Goal: Information Seeking & Learning: Learn about a topic

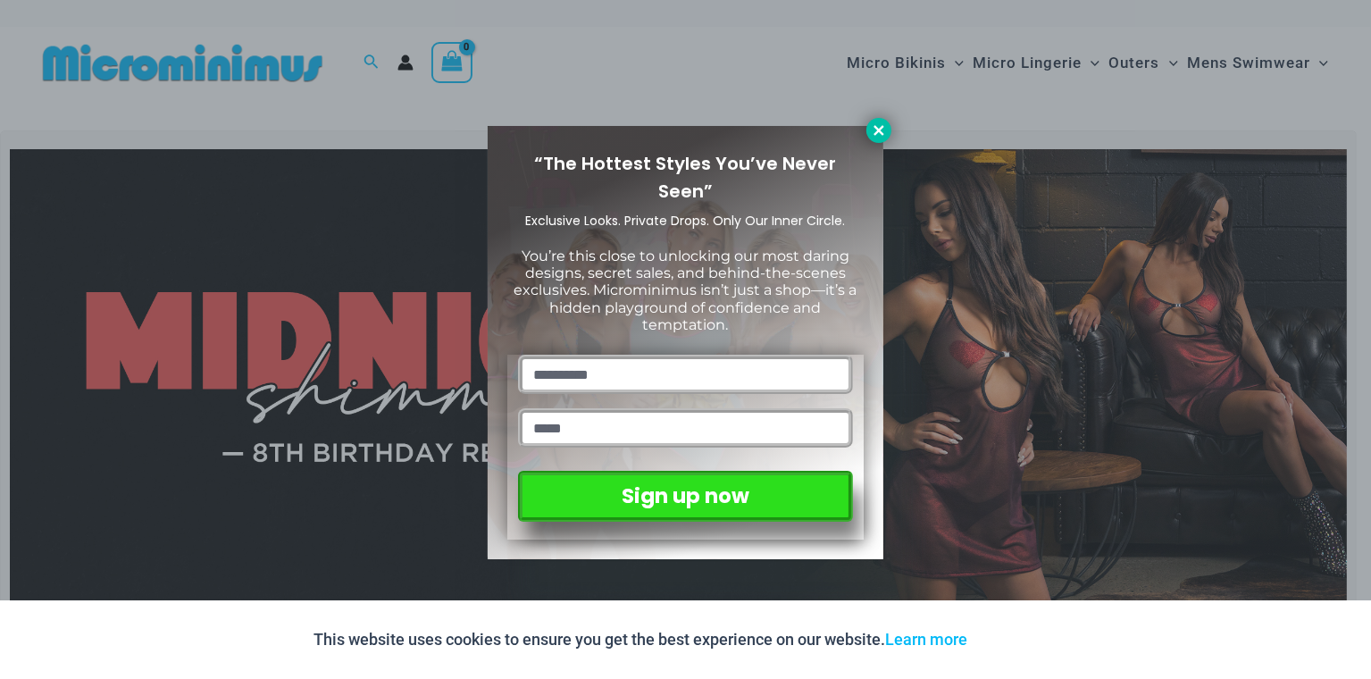
click at [882, 129] on icon at bounding box center [879, 130] width 16 height 16
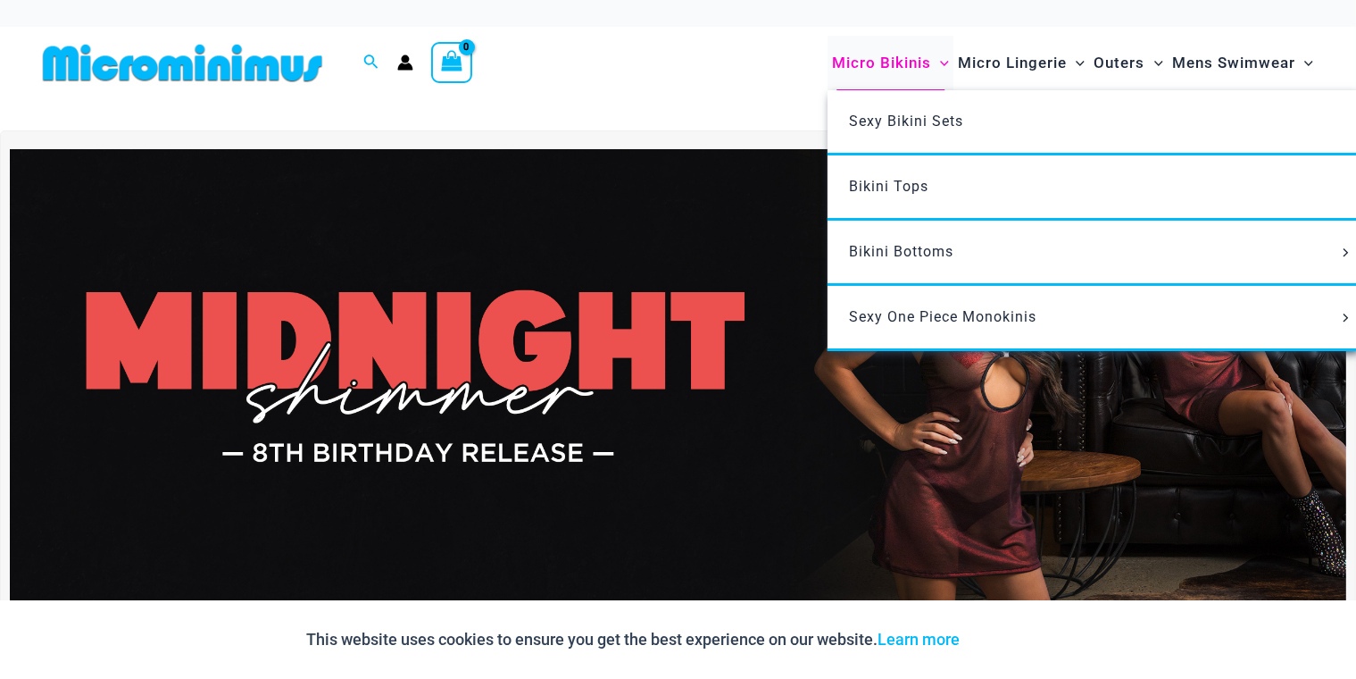
click at [908, 66] on span "Micro Bikinis" at bounding box center [881, 63] width 99 height 46
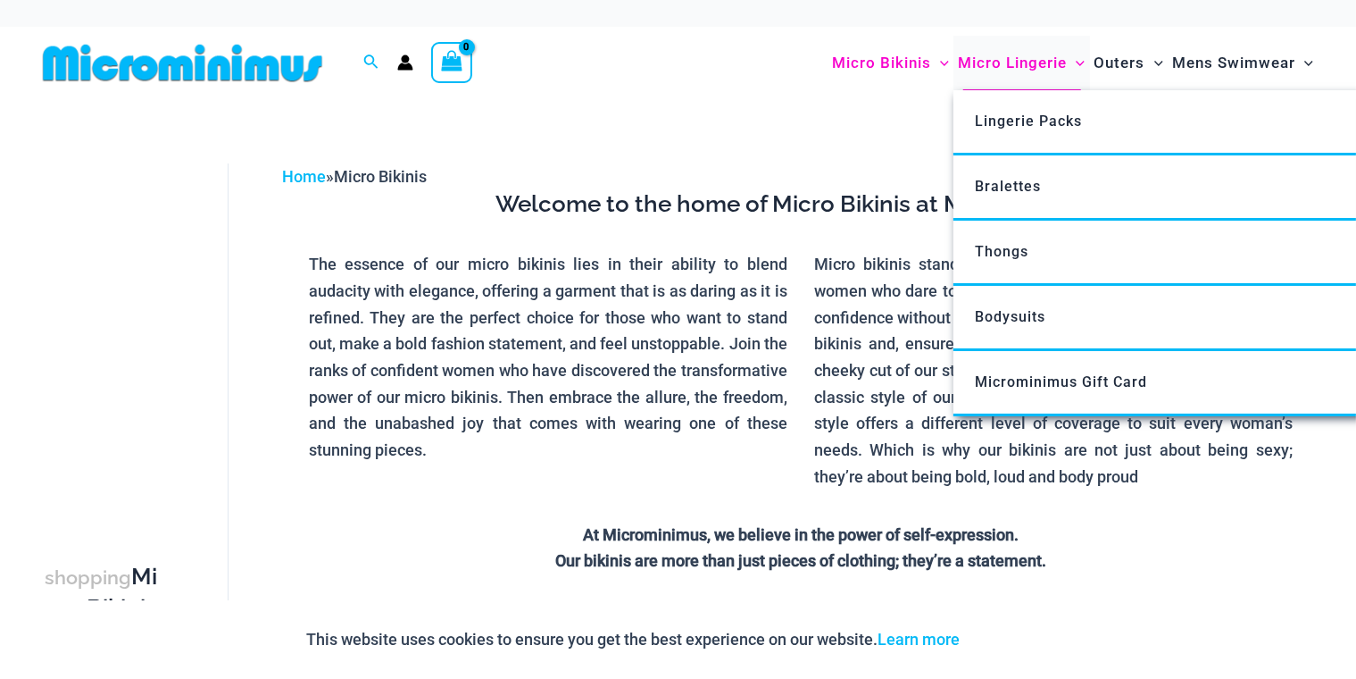
click at [1024, 62] on span "Micro Lingerie" at bounding box center [1012, 63] width 109 height 46
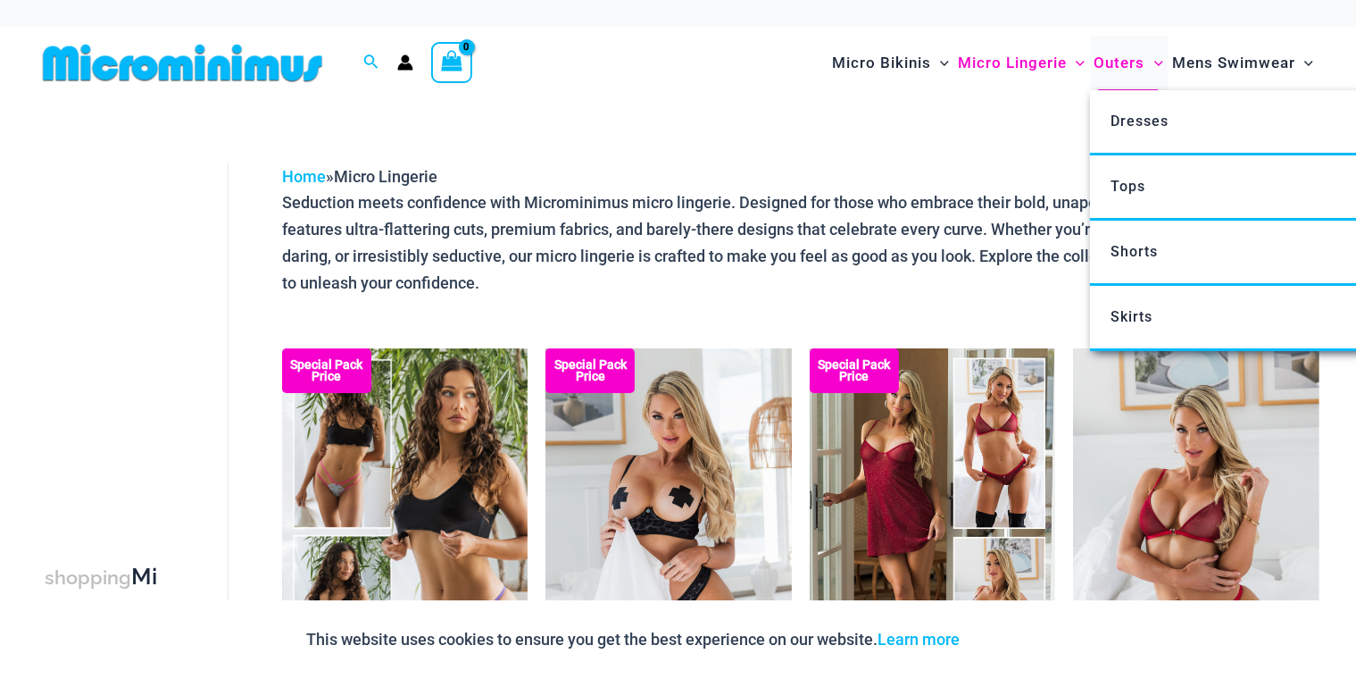
click at [1121, 70] on span "Outers" at bounding box center [1120, 63] width 51 height 46
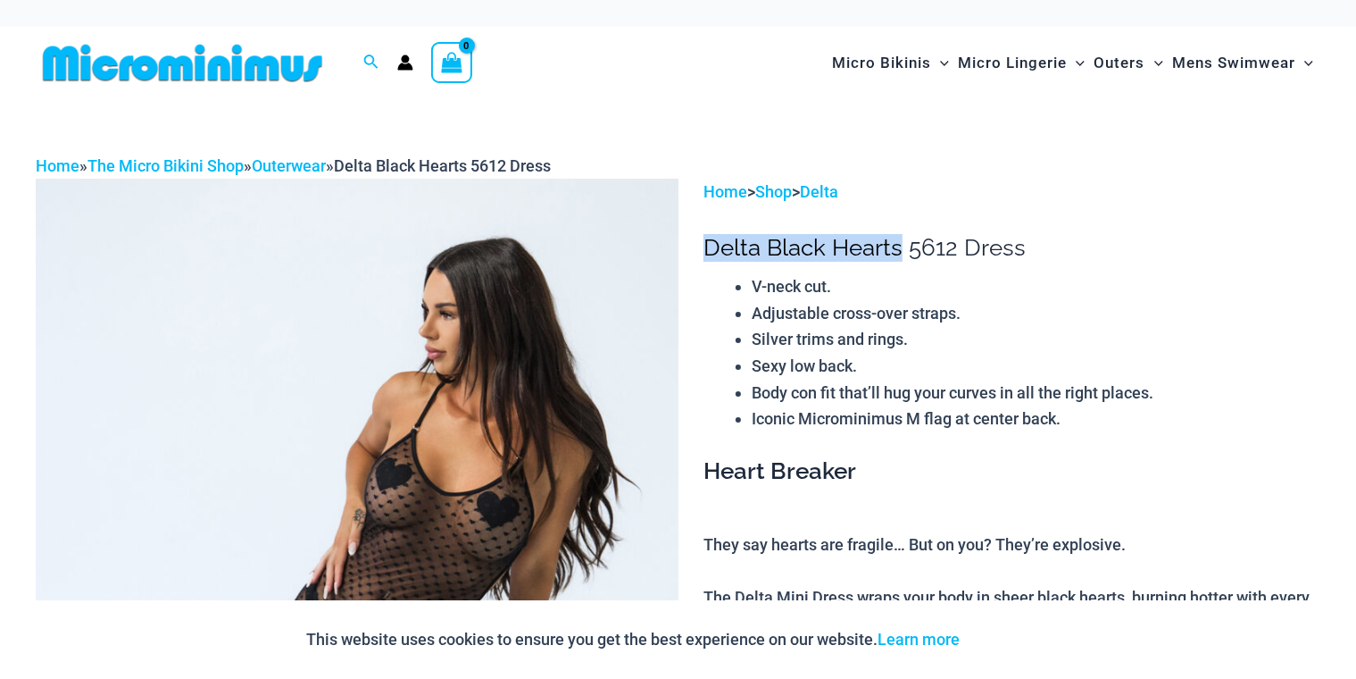
drag, startPoint x: 726, startPoint y: 248, endPoint x: 900, endPoint y: 245, distance: 174.2
click at [900, 245] on h1 "Delta Black Hearts 5612 Dress" at bounding box center [1012, 248] width 617 height 28
click at [882, 245] on h1 "Delta Black Hearts 5612 Dress" at bounding box center [1012, 248] width 617 height 28
drag, startPoint x: 704, startPoint y: 246, endPoint x: 1036, endPoint y: 243, distance: 331.3
click at [1036, 243] on h1 "Delta Black Hearts 5612 Dress" at bounding box center [1012, 248] width 617 height 28
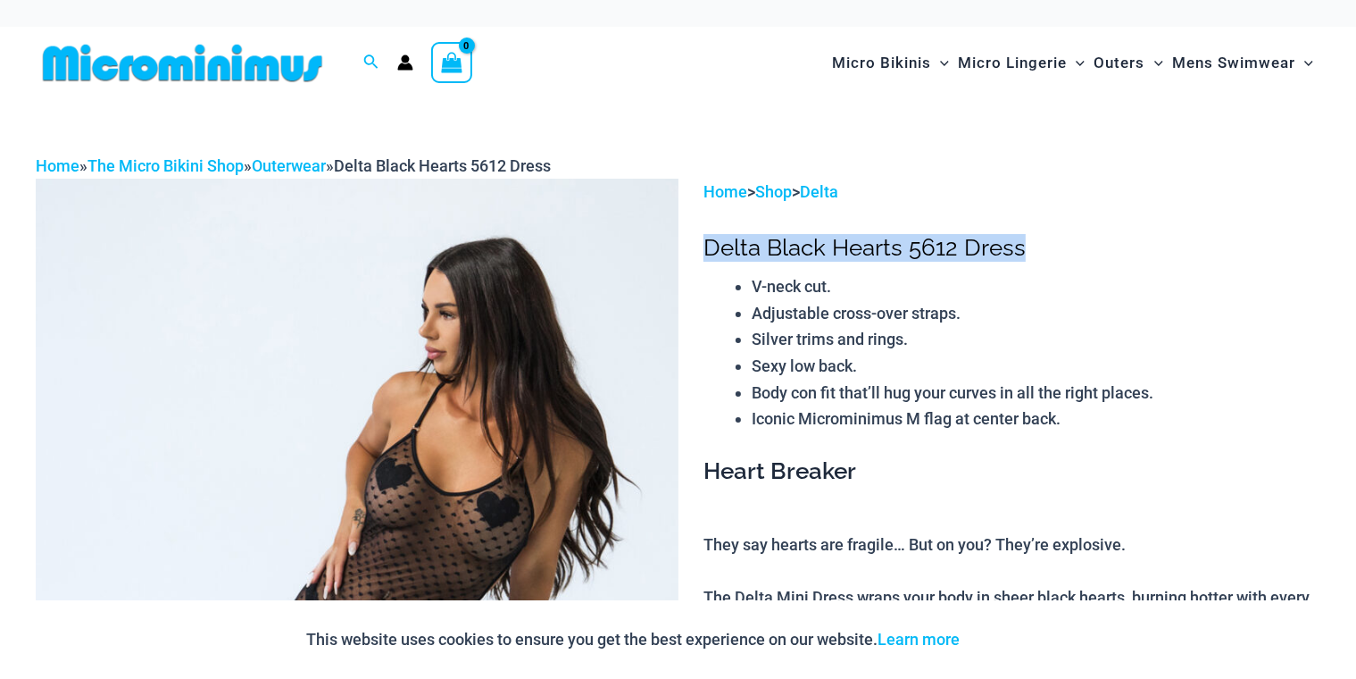
copy h1 "Delta Black Hearts 5612 Dress"
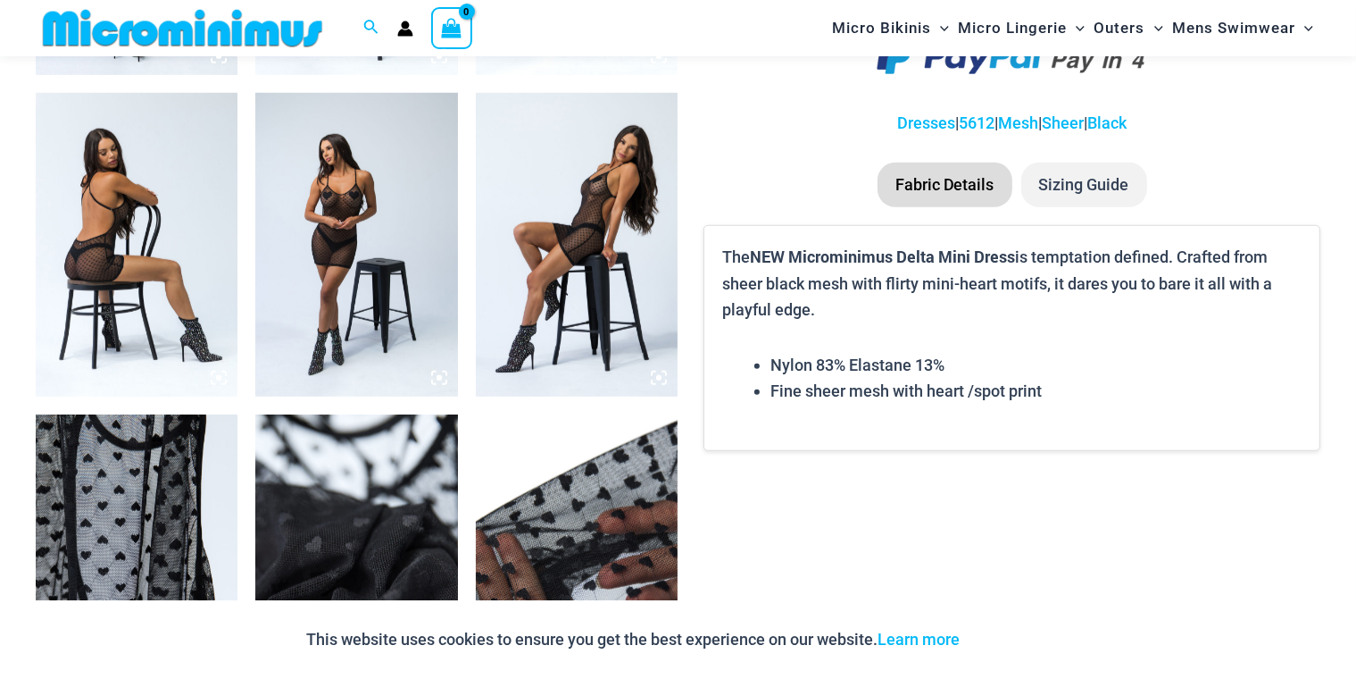
scroll to position [1413, 0]
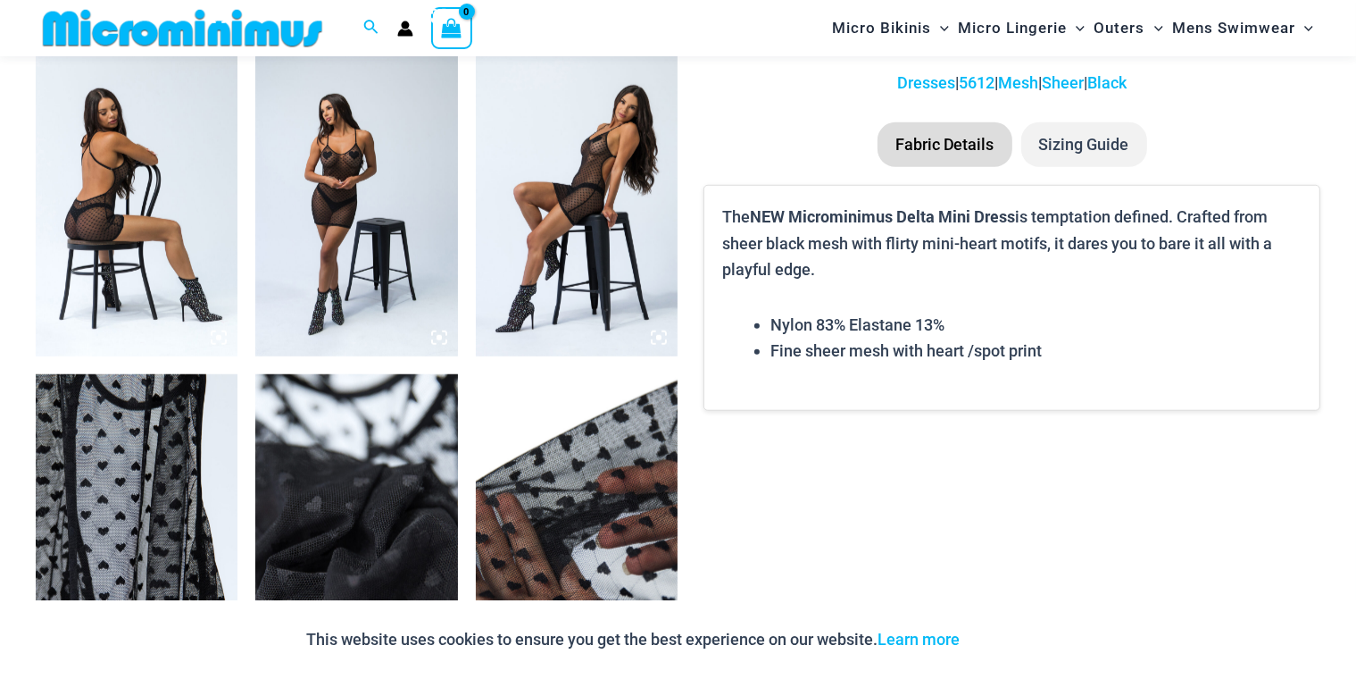
click at [1093, 143] on li "Sizing Guide" at bounding box center [1084, 144] width 126 height 45
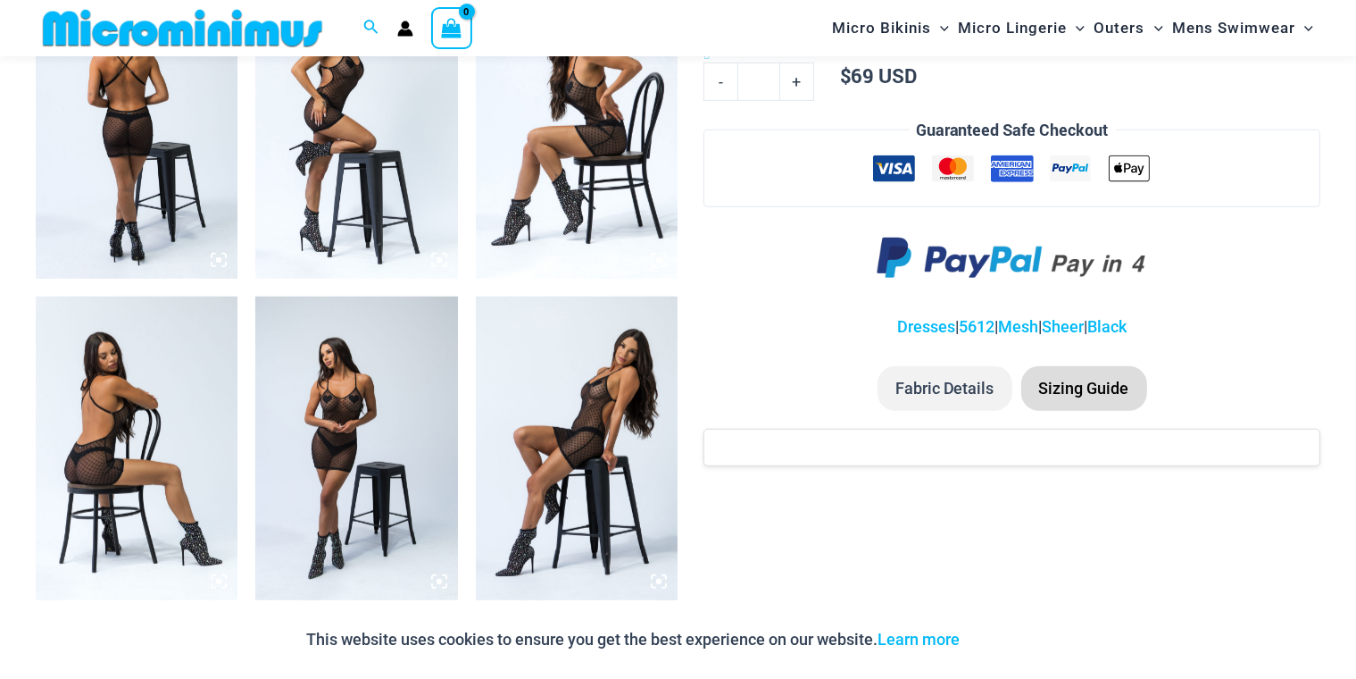
scroll to position [1234, 0]
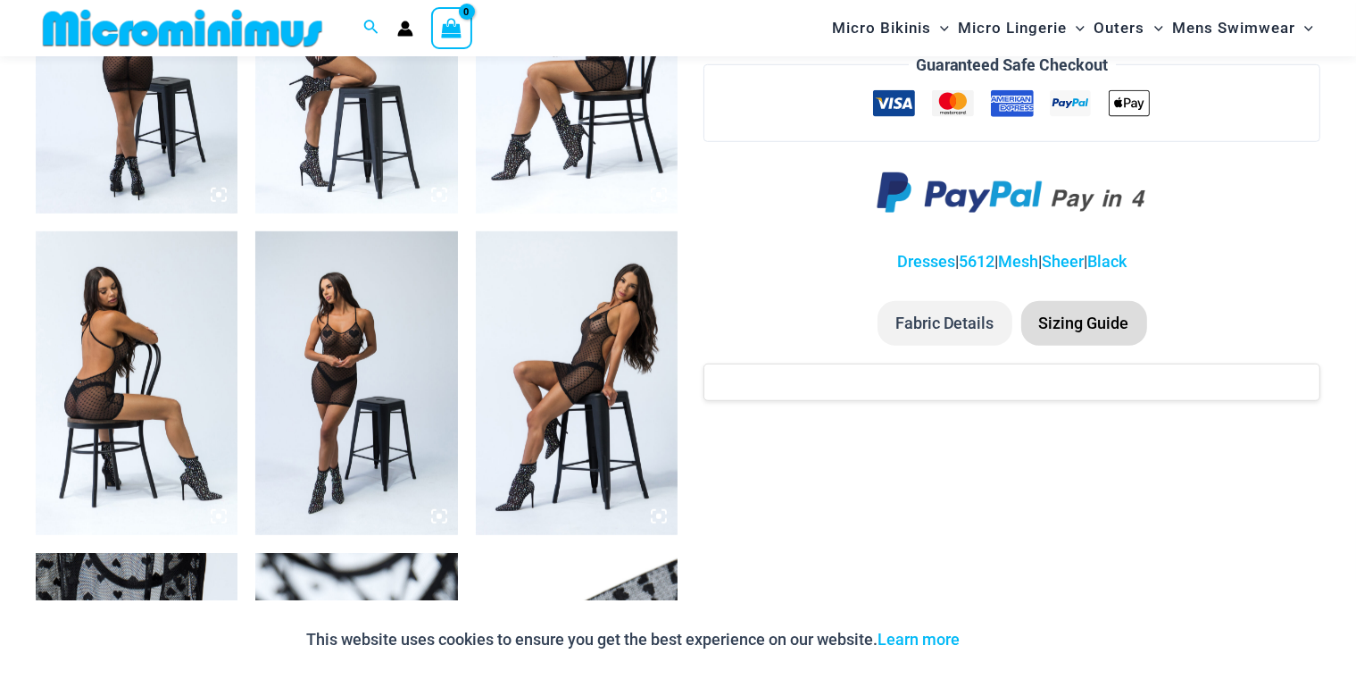
click at [932, 327] on li "Fabric Details" at bounding box center [945, 323] width 135 height 45
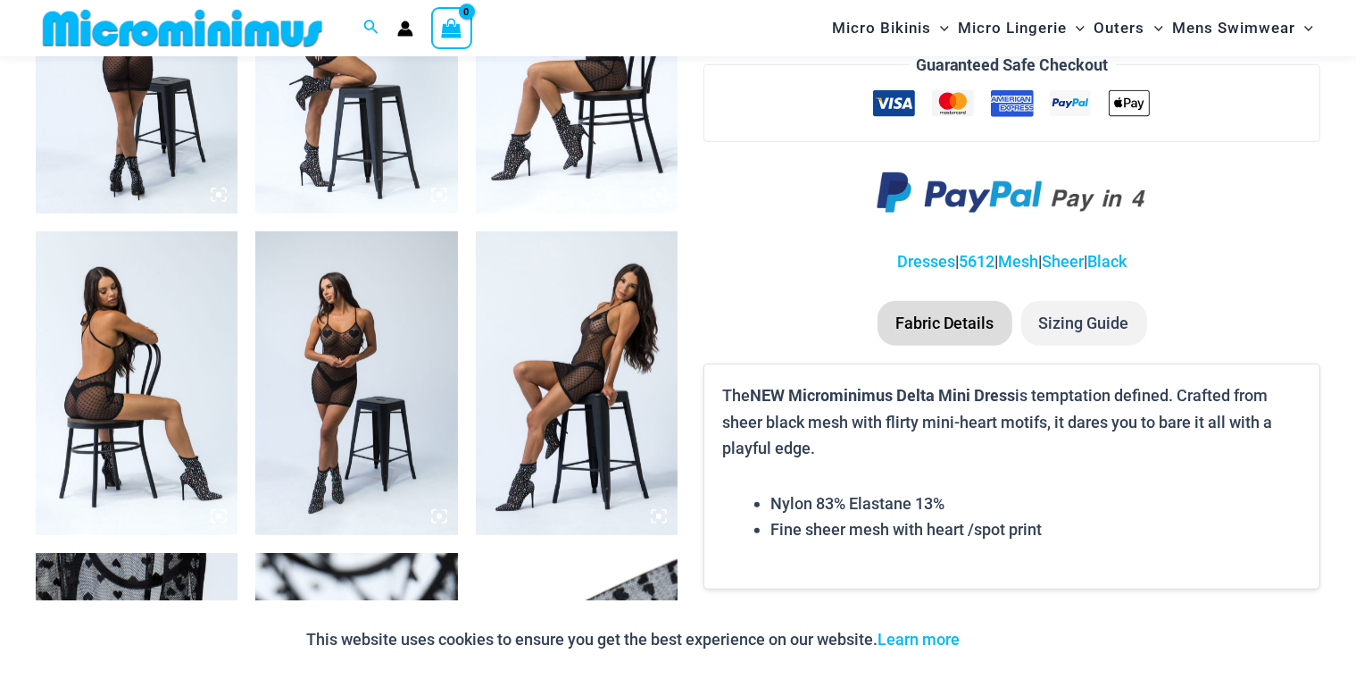
click at [1095, 318] on li "Sizing Guide" at bounding box center [1084, 323] width 126 height 45
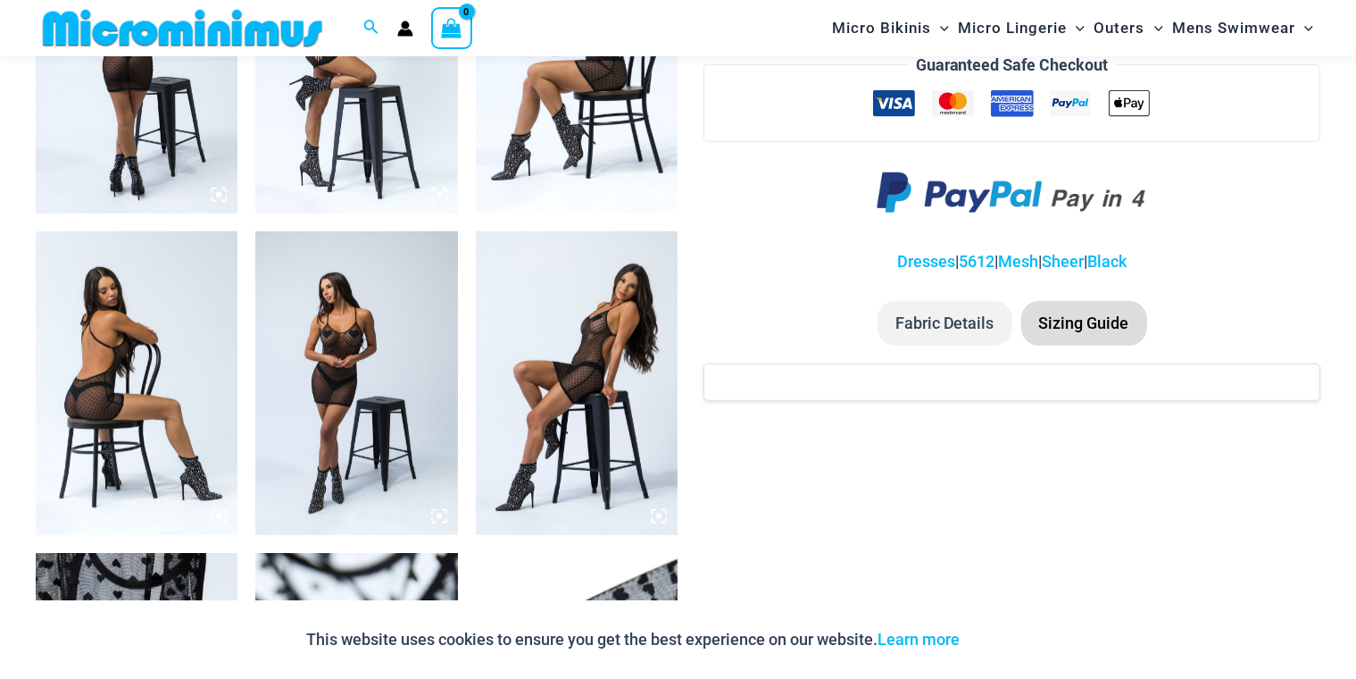
click at [1095, 318] on li "Sizing Guide" at bounding box center [1084, 323] width 126 height 45
click at [1084, 318] on li "Sizing Guide" at bounding box center [1084, 323] width 126 height 45
click at [989, 307] on li "Fabric Details" at bounding box center [945, 323] width 135 height 45
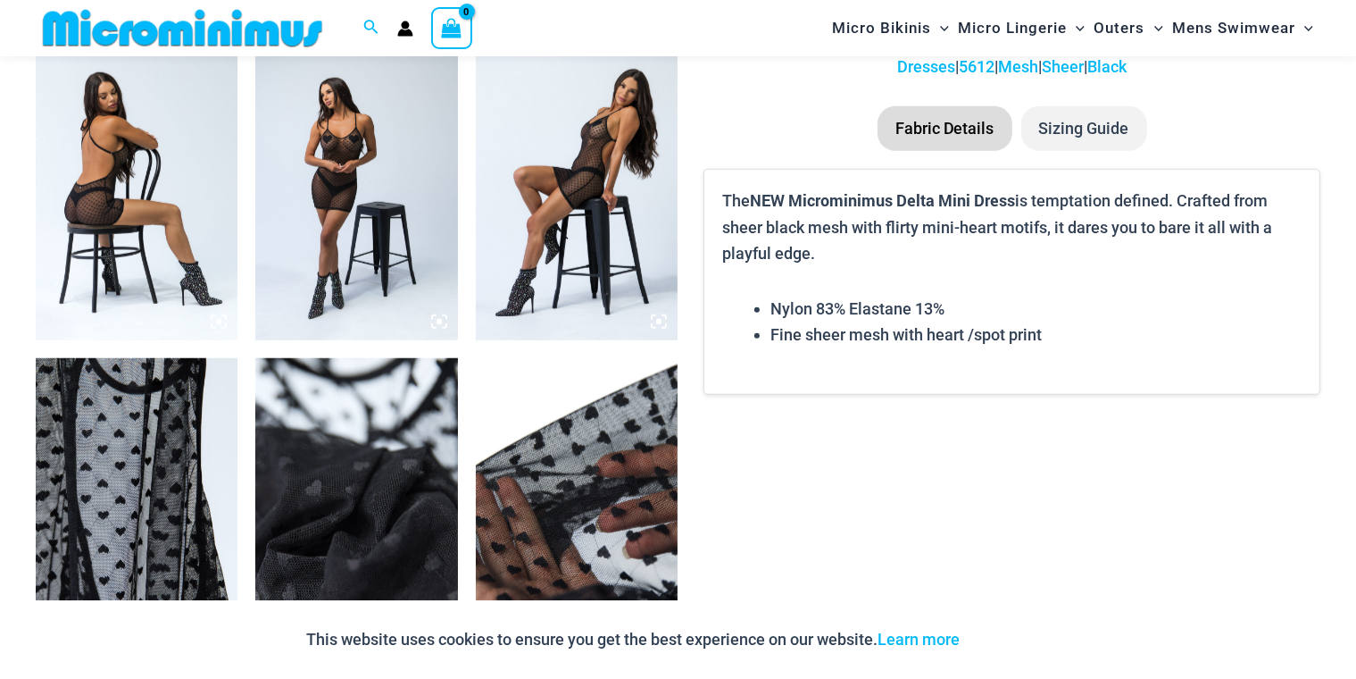
scroll to position [1323, 0]
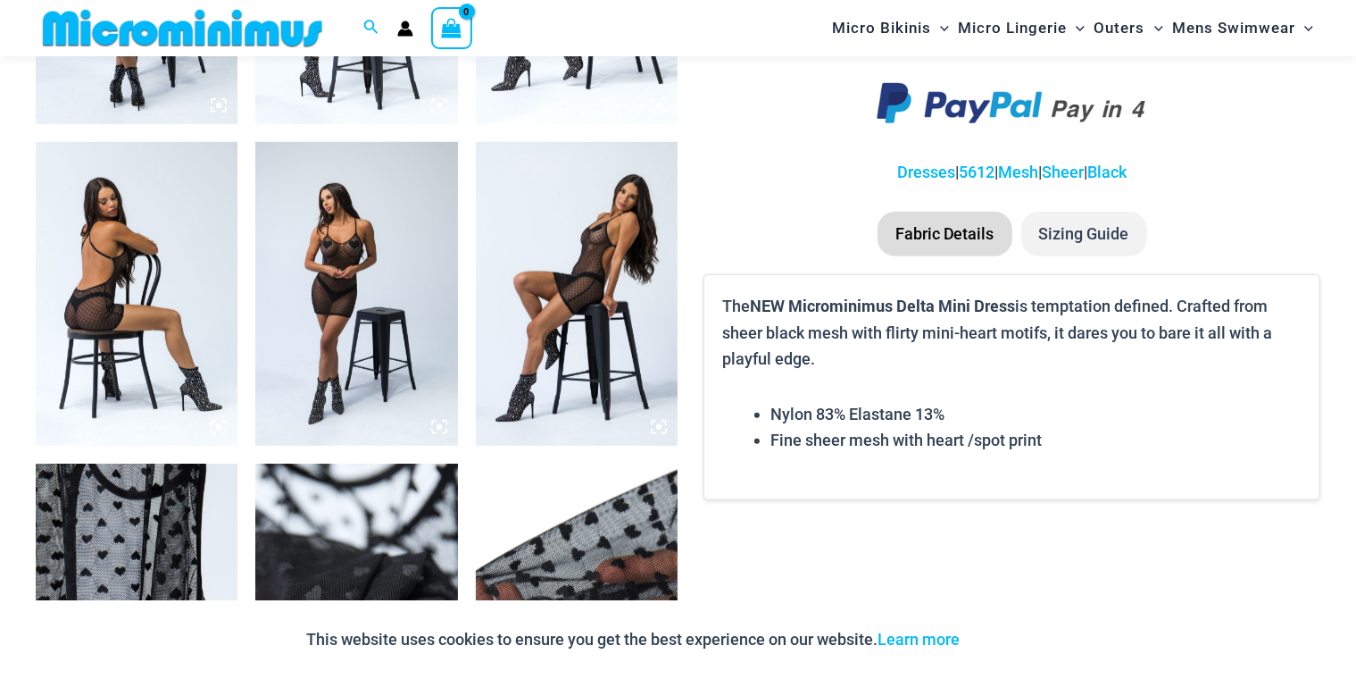
click at [1057, 247] on li "Sizing Guide" at bounding box center [1084, 234] width 126 height 45
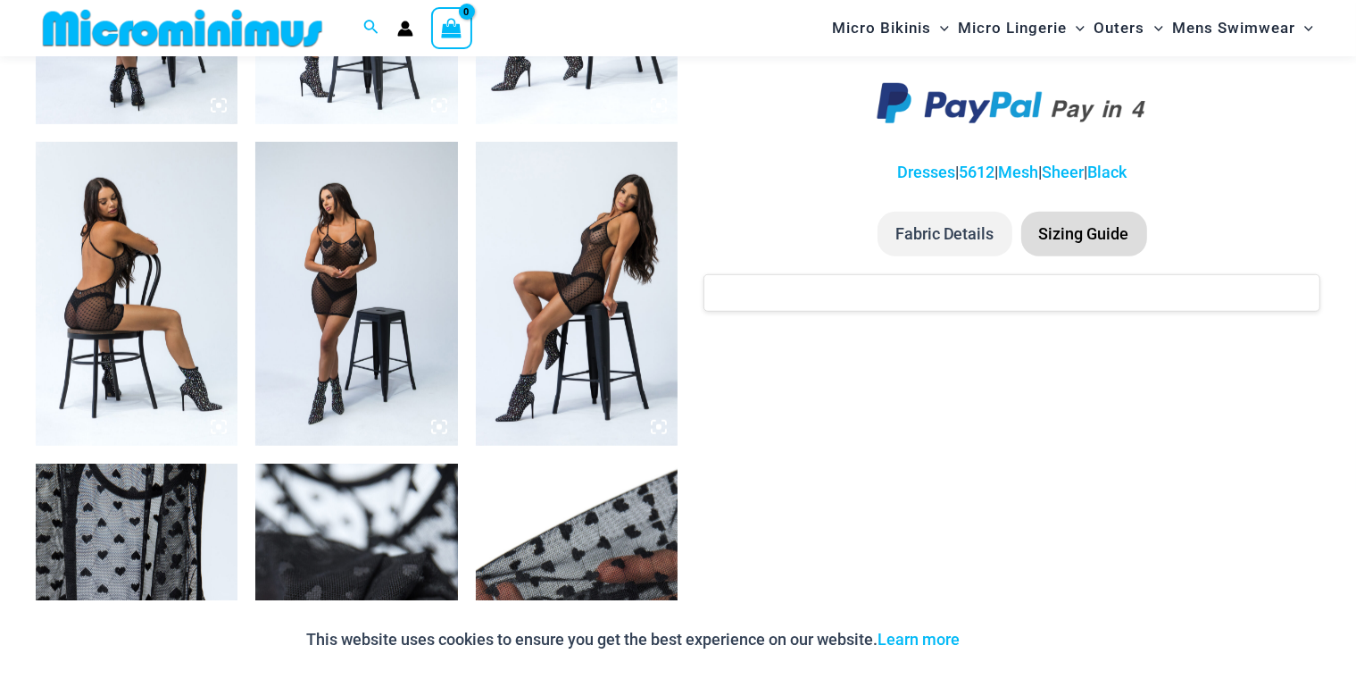
click at [964, 238] on li "Fabric Details" at bounding box center [945, 234] width 135 height 45
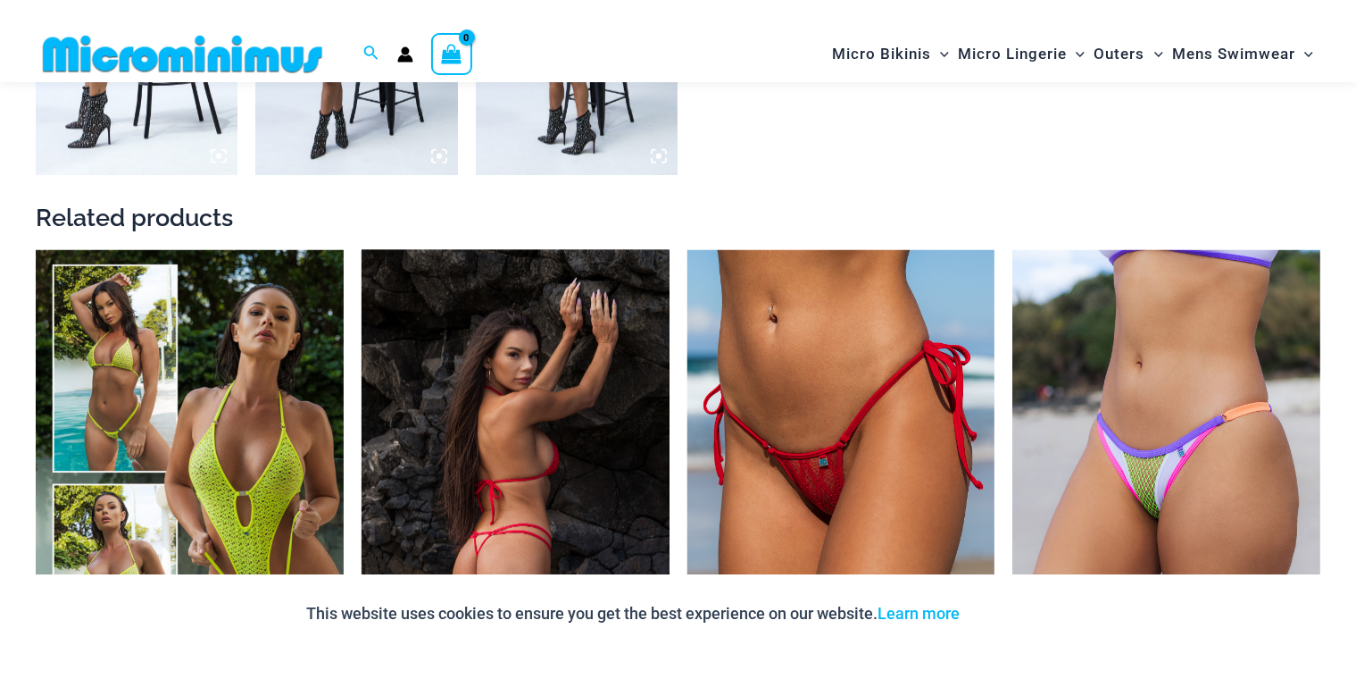
scroll to position [2395, 0]
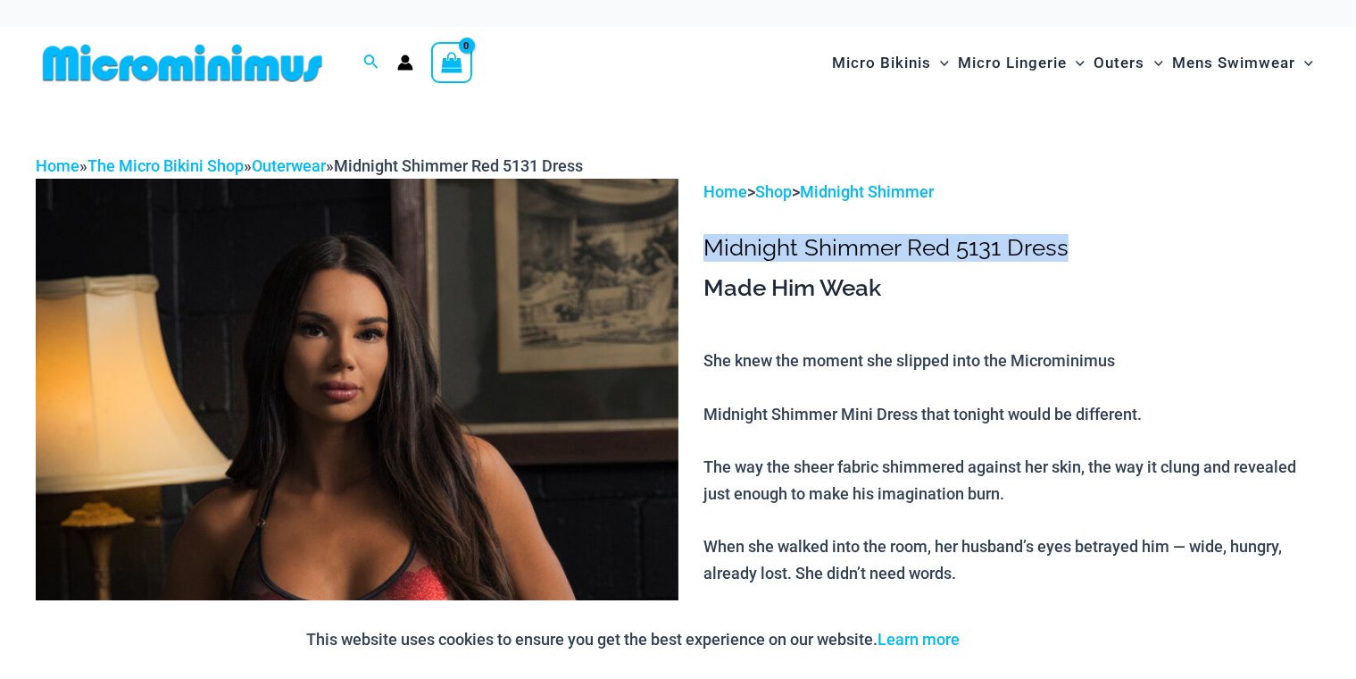
drag, startPoint x: 707, startPoint y: 246, endPoint x: 1079, endPoint y: 245, distance: 371.4
click at [1079, 245] on h1 "Midnight Shimmer Red 5131 Dress" at bounding box center [1012, 248] width 617 height 28
copy h1 "Midnight Shimmer Red 5131 Dress"
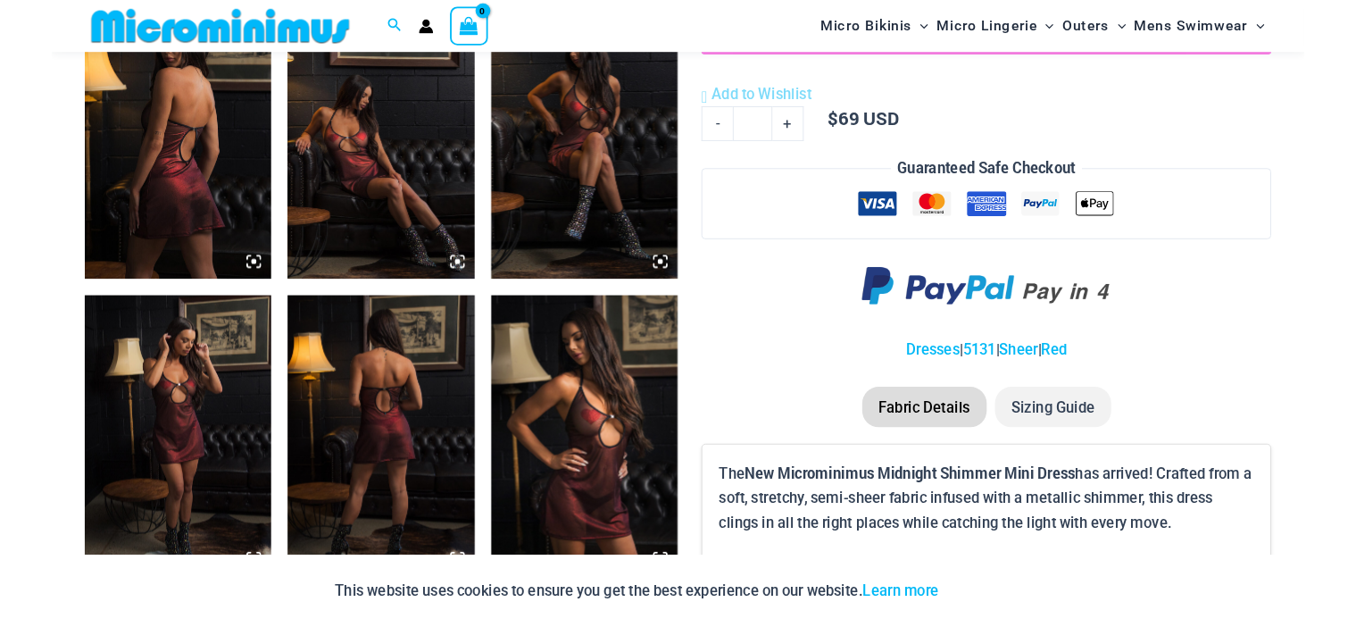
scroll to position [1056, 0]
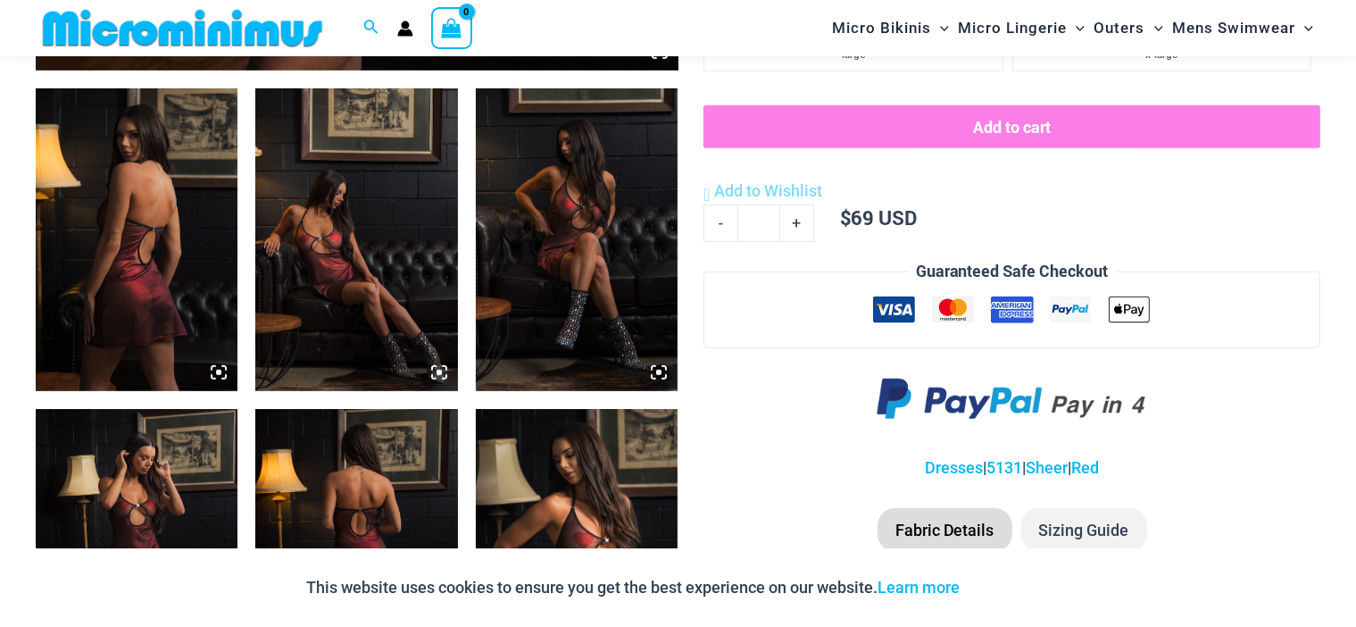
drag, startPoint x: 623, startPoint y: 202, endPoint x: 354, endPoint y: 178, distance: 269.8
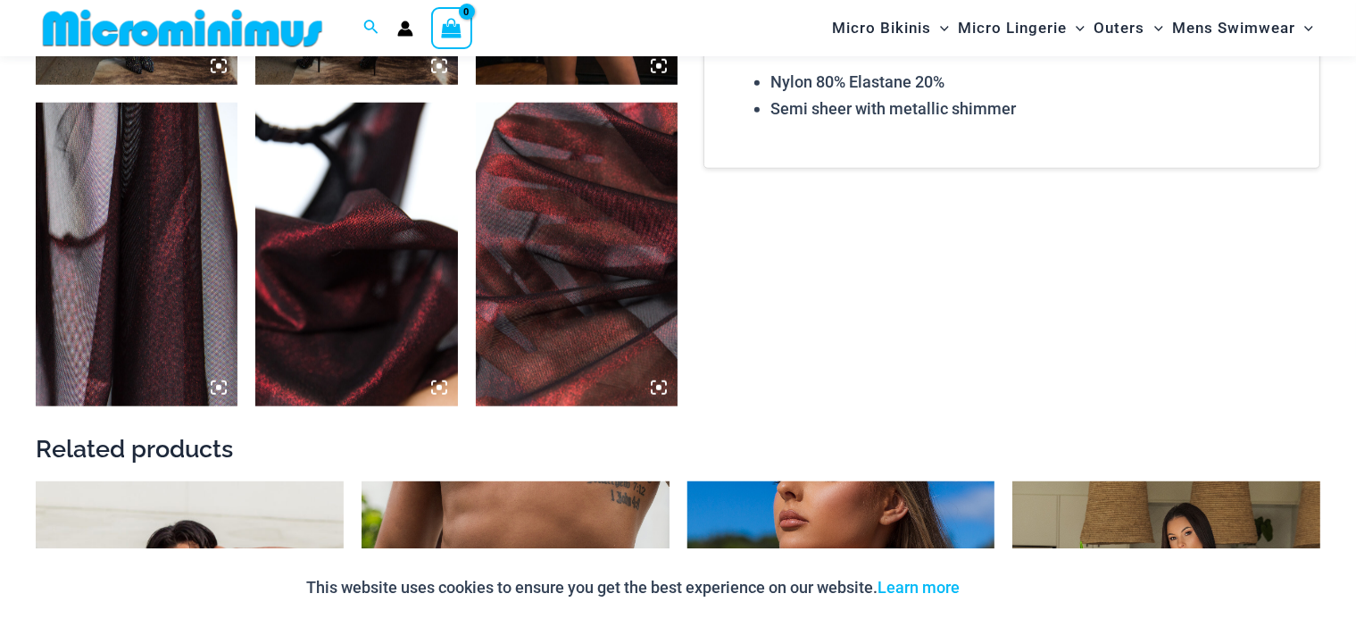
scroll to position [1681, 0]
